Goal: Navigation & Orientation: Understand site structure

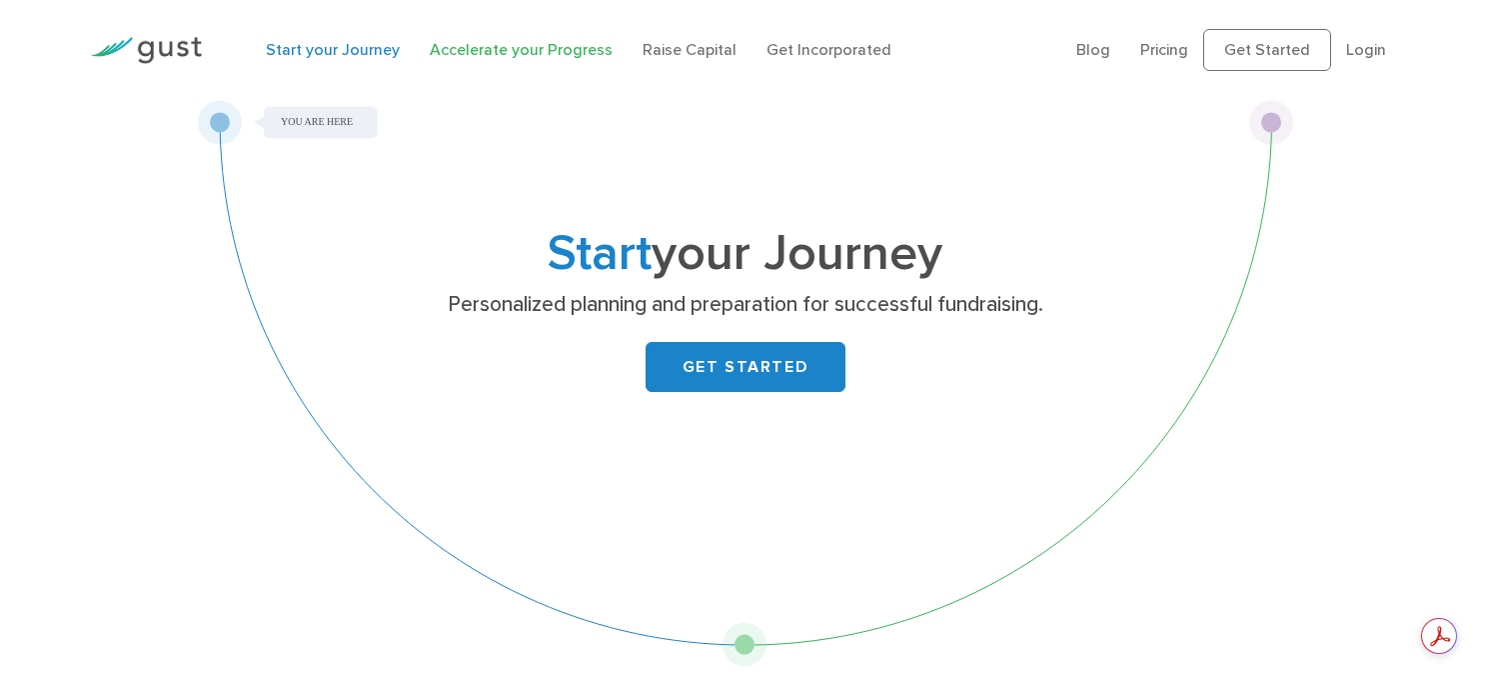
click at [539, 59] on link "Accelerate your Progress" at bounding box center [521, 49] width 183 height 19
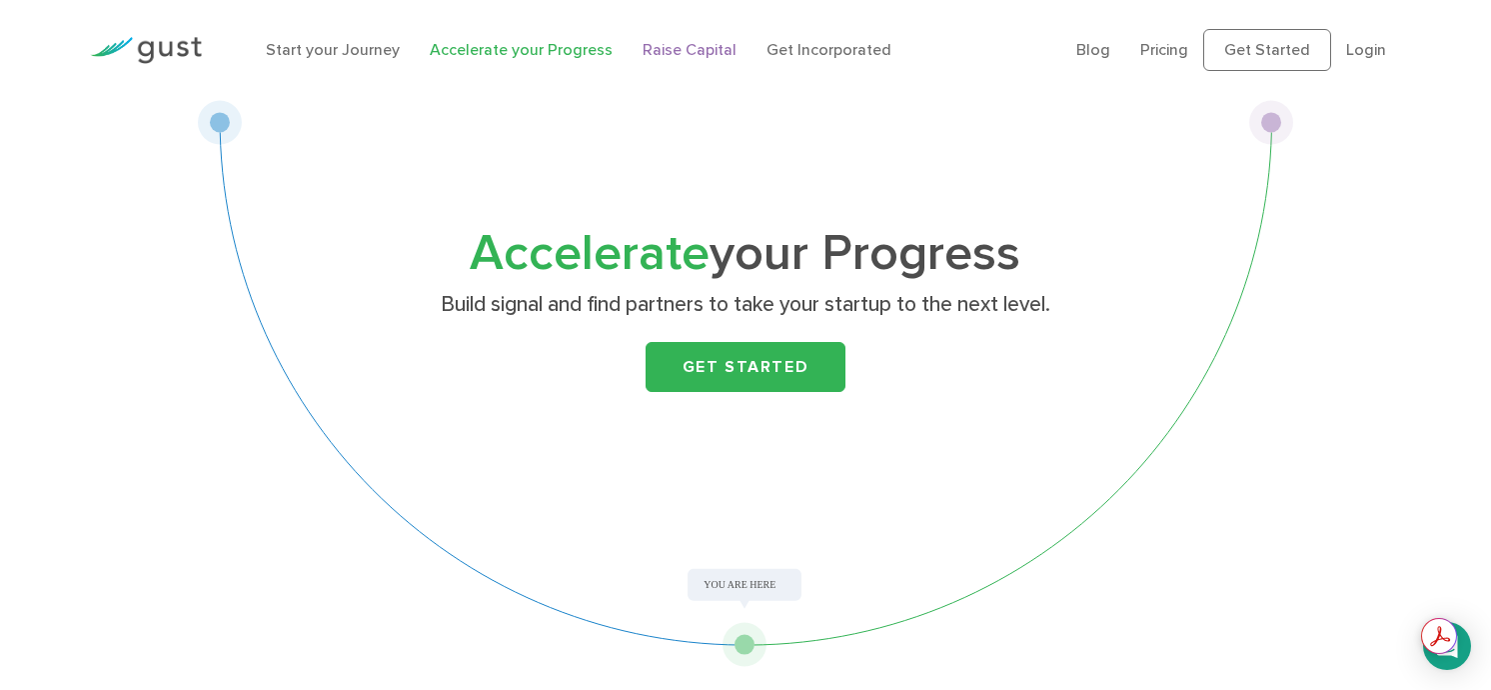
click at [721, 57] on link "Raise Capital" at bounding box center [690, 49] width 94 height 19
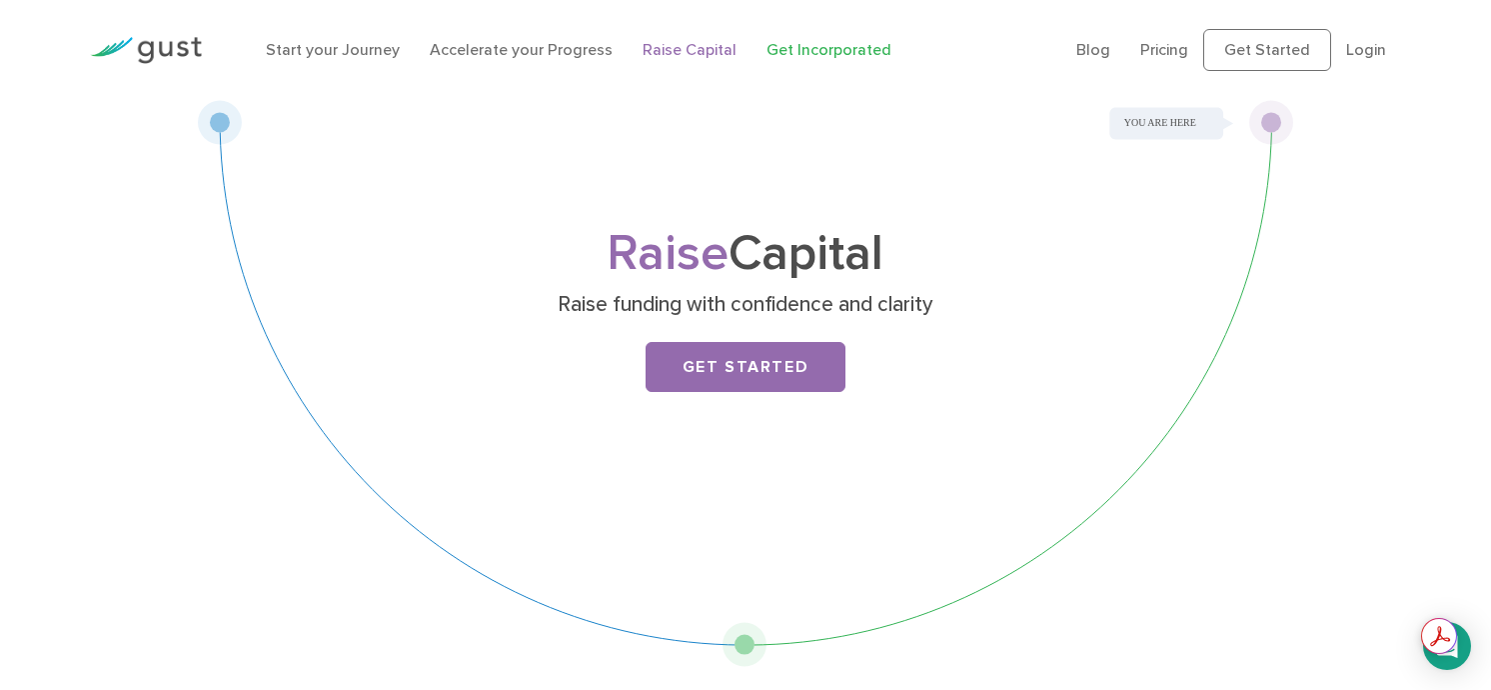
click at [816, 59] on link "Get Incorporated" at bounding box center [829, 49] width 125 height 19
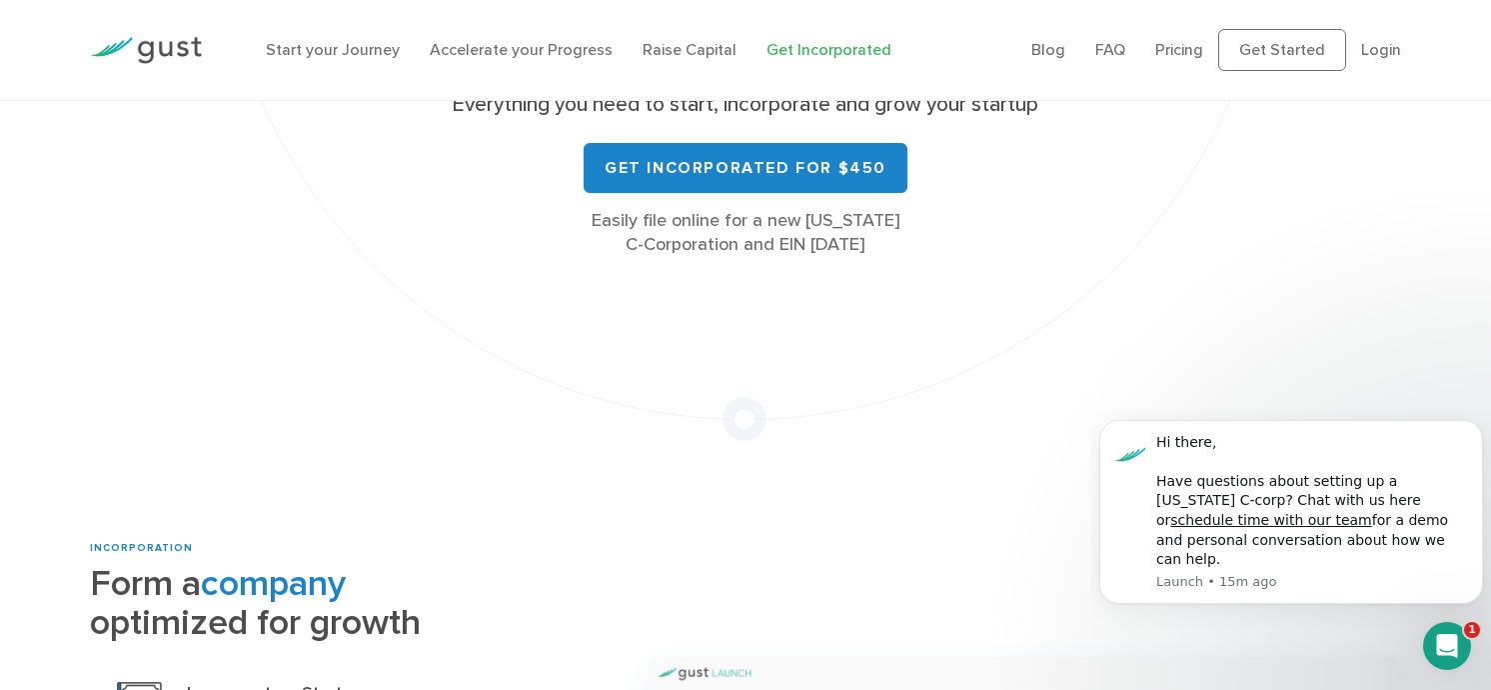
scroll to position [300, 0]
